Goal: Information Seeking & Learning: Learn about a topic

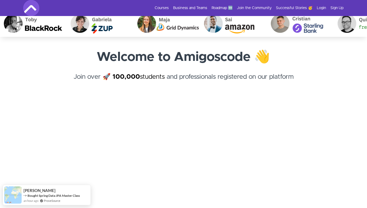
scroll to position [2, 0]
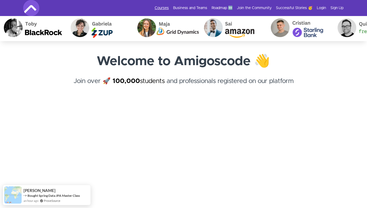
click at [166, 7] on link "Courses" at bounding box center [162, 7] width 14 height 5
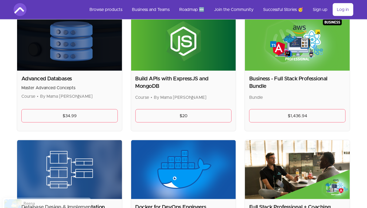
scroll to position [122, 0]
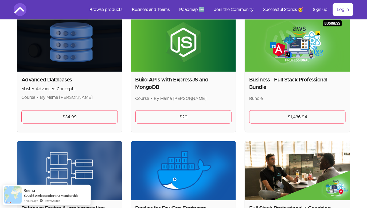
click at [52, 98] on span "By Mama Samba Braima Nelson" at bounding box center [66, 97] width 53 height 4
click at [63, 98] on span "By Mama Samba Braima Nelson" at bounding box center [66, 97] width 53 height 4
click at [92, 96] on span "By Mama Samba Braima Nelson" at bounding box center [66, 97] width 53 height 4
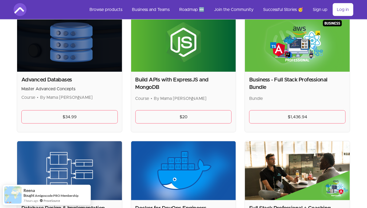
click at [92, 96] on span "By Mama [PERSON_NAME]" at bounding box center [66, 97] width 53 height 4
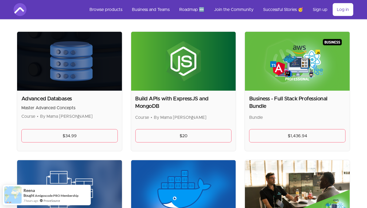
scroll to position [102, 0]
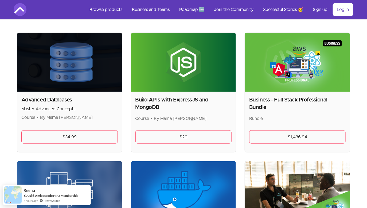
click at [179, 98] on h2 "Build APIs with ExpressJS and MongoDB" at bounding box center [183, 103] width 96 height 15
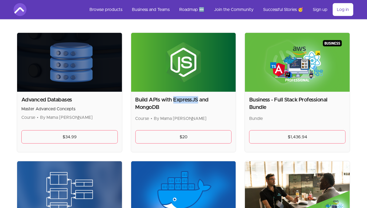
click at [179, 98] on h2 "Build APIs with ExpressJS and MongoDB" at bounding box center [183, 103] width 96 height 15
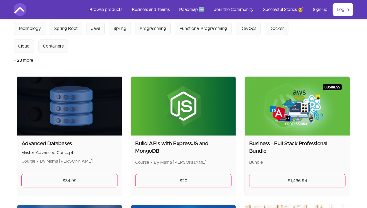
scroll to position [0, 0]
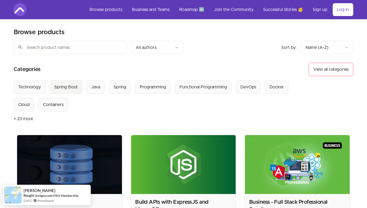
click at [62, 90] on Boot "Spring Boot" at bounding box center [66, 86] width 33 height 13
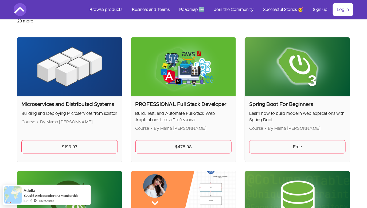
scroll to position [98, 0]
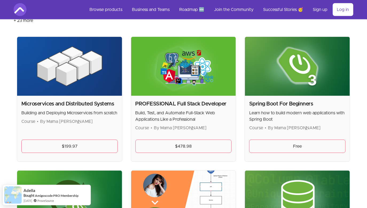
drag, startPoint x: 40, startPoint y: 123, endPoint x: 95, endPoint y: 122, distance: 55.1
click at [95, 122] on p "Course • By Mama Samba Braima Nelson" at bounding box center [69, 121] width 96 height 6
click at [82, 120] on span "By Mama [PERSON_NAME]" at bounding box center [66, 121] width 53 height 4
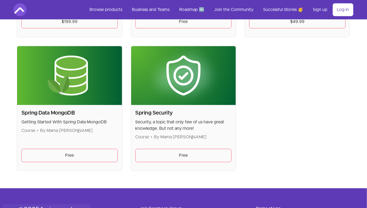
scroll to position [357, 0]
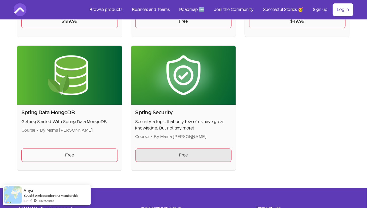
click at [186, 152] on link "Free" at bounding box center [183, 155] width 96 height 13
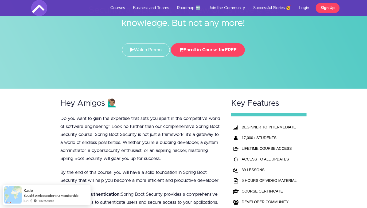
scroll to position [47, 0]
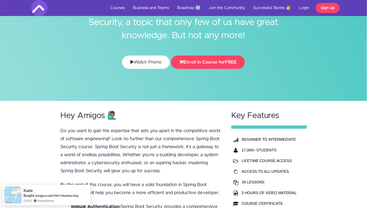
click at [144, 64] on link "Watch Promo" at bounding box center [146, 62] width 48 height 13
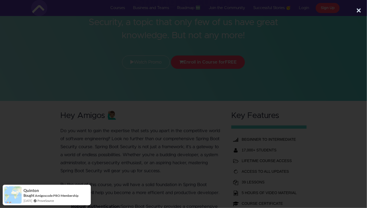
click at [359, 10] on button "×" at bounding box center [358, 10] width 5 height 11
